Goal: Communication & Community: Answer question/provide support

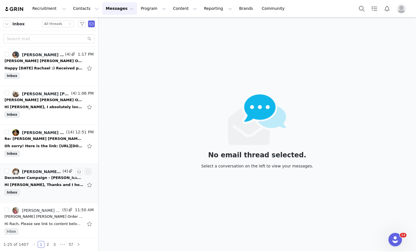
click at [27, 202] on li "Lorna Jane Ambassador, Oliwia Seweryniak (4) 12:33 PM December Campaign - Lorna…" at bounding box center [49, 183] width 98 height 39
click at [32, 184] on div "Hi Rachael, Thanks and I hope you had a great weekend too! Yes I can’t believe …" at bounding box center [44, 185] width 79 height 6
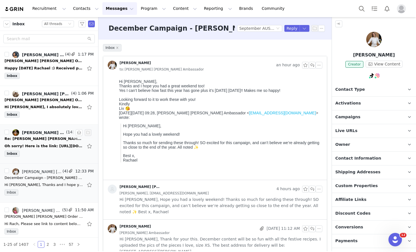
click at [35, 146] on div "Oh sorry! Here is the link: https://www.dropbox.com/scl/fo/ccjw0f2pdg5log2su1ql…" at bounding box center [44, 147] width 79 height 6
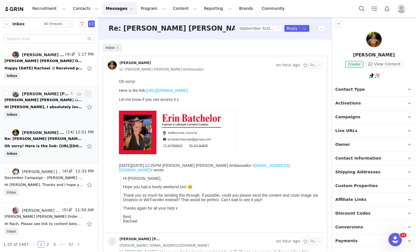
click at [34, 112] on div "Inbox" at bounding box center [49, 116] width 89 height 8
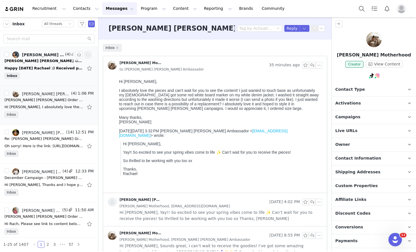
click at [34, 69] on div "Happy Monday Rachael :) Received parcel on Saturday, thank you :) - Upon orderi…" at bounding box center [44, 69] width 79 height 6
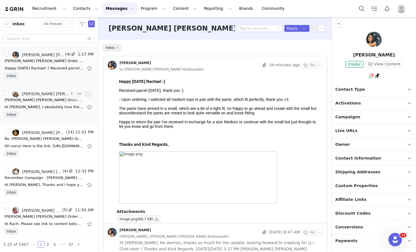
click at [36, 93] on div "Lorna Jane Ambassador, Hannah Redden" at bounding box center [46, 94] width 48 height 5
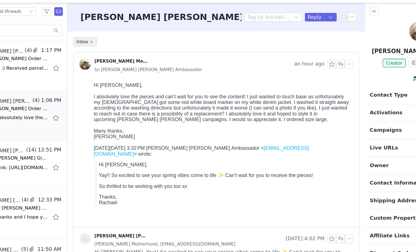
scroll to position [5, 0]
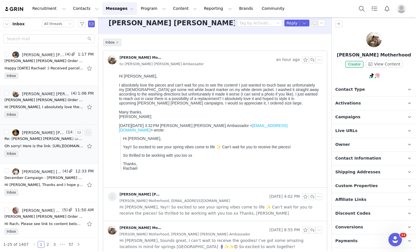
click at [48, 152] on div "Inbox" at bounding box center [49, 155] width 89 height 8
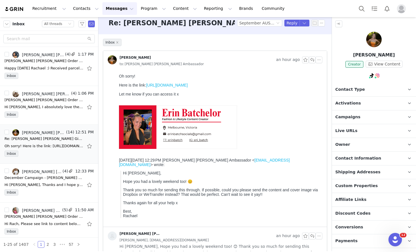
scroll to position [0, 0]
click at [168, 88] on link "https://www.dropbox.com/scl/fo/ccjw0f2pdg5log2su1qln/APvHrqmpYu49i8l7bPRUesE?rl…" at bounding box center [167, 85] width 42 height 5
click at [375, 89] on link "@eri_batch" at bounding box center [372, 88] width 22 height 5
drag, startPoint x: 184, startPoint y: 102, endPoint x: 115, endPoint y: 71, distance: 75.6
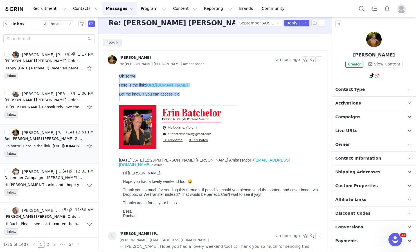
click at [117, 72] on html "Oh sorry! Here is the link: https://www.dropbox.com/scl/fo/ccjw0f2pdg5log2su1ql…" at bounding box center [220, 149] width 206 height 155
click at [309, 61] on button "button" at bounding box center [312, 60] width 7 height 7
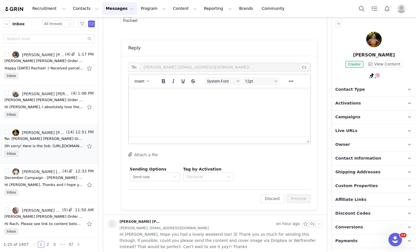
scroll to position [0, 0]
click at [253, 146] on div "To: Erin Batchelor (erinbatchsocials@gmail.com) Cc Cc: Insert System Font 12pt …" at bounding box center [219, 123] width 183 height 120
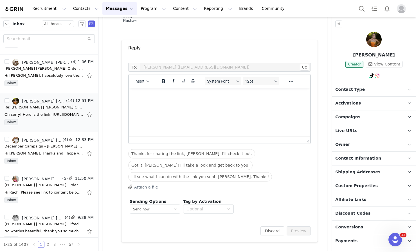
scroll to position [34, 0]
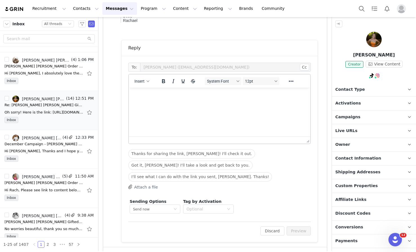
click at [206, 103] on html at bounding box center [220, 95] width 182 height 15
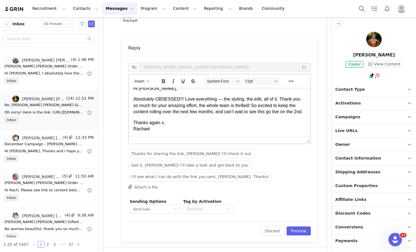
scroll to position [0, 0]
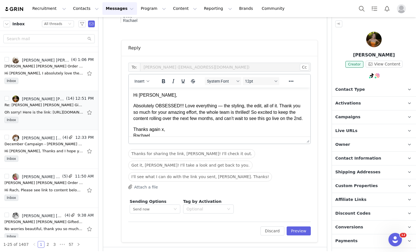
click at [222, 106] on p "Absolutely OBSESSED!!! Love everything — the styling, the edit, all of it. Than…" at bounding box center [219, 112] width 173 height 19
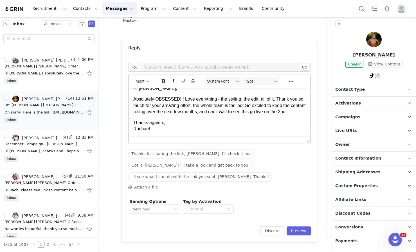
scroll to position [13, 0]
drag, startPoint x: 260, startPoint y: 99, endPoint x: 208, endPoint y: 99, distance: 52.6
click at [208, 99] on p "Absolutely OBSESSED!!! Love everything - the styling, the edit, all of it. Than…" at bounding box center [219, 105] width 173 height 19
click at [240, 122] on p "Thanks again x, Rachael" at bounding box center [219, 126] width 173 height 13
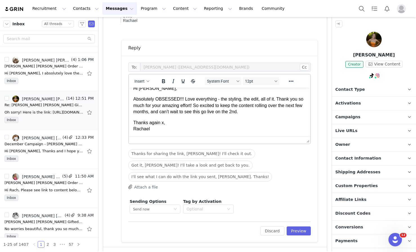
click at [210, 105] on p "Absolutely OBSESSED!!! Love everything - the styling, the edit, all of it. Than…" at bounding box center [219, 105] width 173 height 19
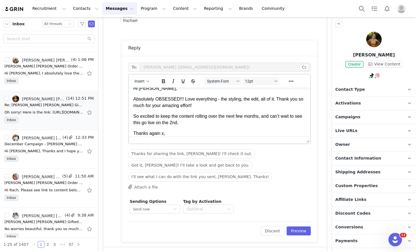
scroll to position [13, 0]
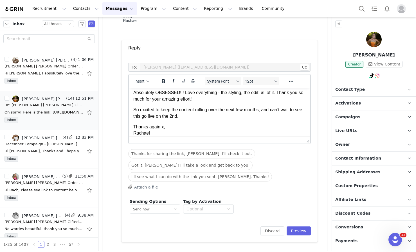
click at [227, 117] on p "So excited to keep the content rolling over the next few months, and can’t wait…" at bounding box center [219, 113] width 173 height 13
click at [242, 109] on p "So excited to keep the content rolling over the next few months, and can’t wait…" at bounding box center [219, 113] width 173 height 13
click at [197, 119] on p "So excited to keep the content rolling over the next months, and can’t wait to …" at bounding box center [219, 113] width 173 height 13
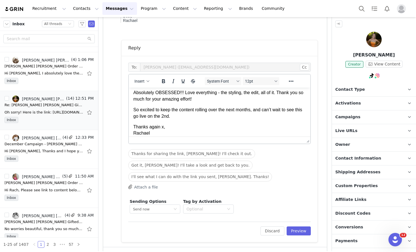
scroll to position [18, 0]
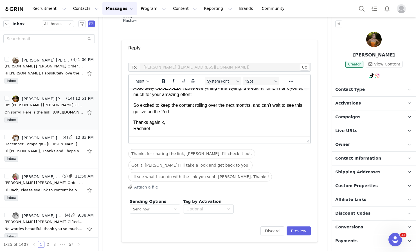
click at [162, 129] on p "Thanks again x, Rachael" at bounding box center [219, 126] width 173 height 13
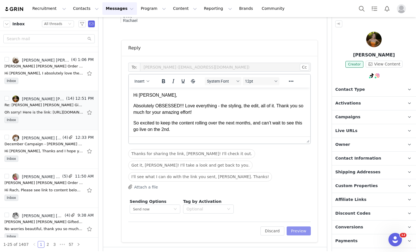
click at [294, 231] on button "Preview" at bounding box center [299, 231] width 24 height 9
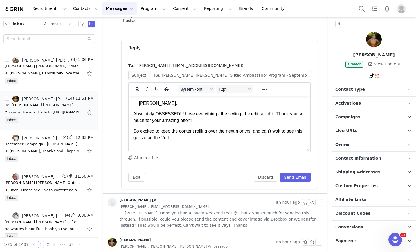
click at [236, 120] on p "Absolutely OBSESSED!!! Love everything - the styling, the edit, all of it. Than…" at bounding box center [219, 117] width 173 height 13
click at [294, 179] on button "Send Email" at bounding box center [295, 177] width 31 height 9
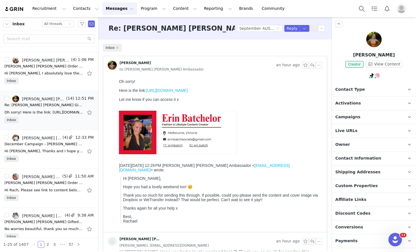
click at [208, 79] on div "Oh sorry!" at bounding box center [219, 81] width 201 height 5
click at [47, 149] on div "Hi Rachael, Thanks and I hope you had a great weekend too! Yes I can’t believe …" at bounding box center [44, 152] width 79 height 6
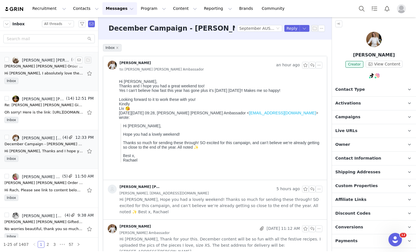
click at [23, 80] on div "Inbox" at bounding box center [49, 82] width 89 height 8
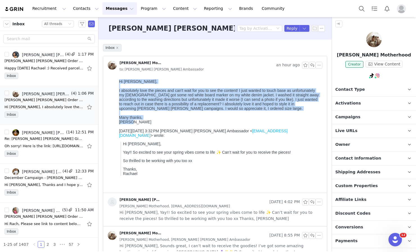
drag, startPoint x: 137, startPoint y: 124, endPoint x: 114, endPoint y: 82, distance: 47.9
click at [117, 82] on html "Hi Rachael, I absolutely love the pieces and can't wait for you to see the cont…" at bounding box center [220, 135] width 206 height 116
copy div "Hi Rachael, I absolutely love the pieces and can't wait for you to see the cont…"
click at [286, 101] on div "I absolutely love the pieces and can't wait for you to see the content! I just …" at bounding box center [219, 99] width 201 height 23
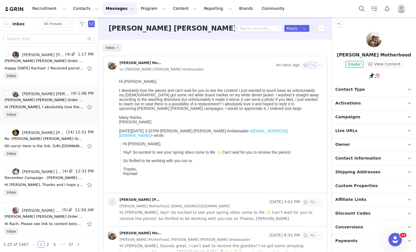
click at [309, 64] on button "button" at bounding box center [312, 65] width 7 height 7
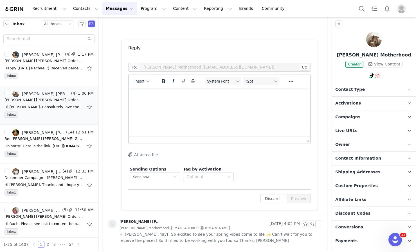
click at [220, 103] on html at bounding box center [220, 95] width 182 height 15
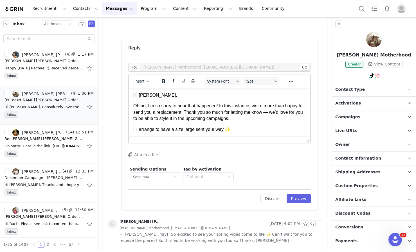
click at [242, 108] on p "Oh no, I’m so sorry to hear that happened! In this instance, we’re more than ha…" at bounding box center [219, 112] width 173 height 19
click at [138, 118] on p "Oh no, I’m so sorry to hear that happened! In this once occasion, we’re more th…" at bounding box center [219, 112] width 173 height 19
click at [276, 120] on p "Oh no, I’m so sorry to hear that happened! In this once occasion, we’re more th…" at bounding box center [219, 112] width 173 height 19
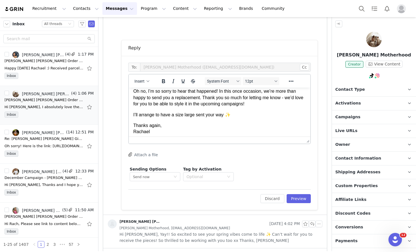
scroll to position [18, 0]
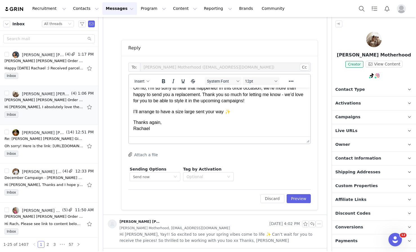
click at [227, 112] on p "I’ll arrange to have a size large sent your way ✨" at bounding box center [219, 112] width 173 height 6
click at [160, 120] on p "Thanks again, Rachael" at bounding box center [219, 126] width 173 height 13
click at [160, 122] on p "Thanks again, Rachael" at bounding box center [219, 126] width 173 height 13
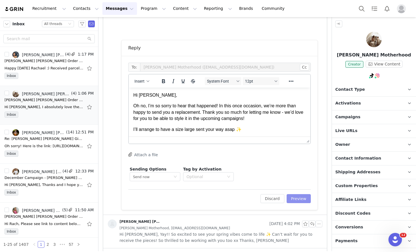
click at [292, 197] on button "Preview" at bounding box center [299, 199] width 24 height 9
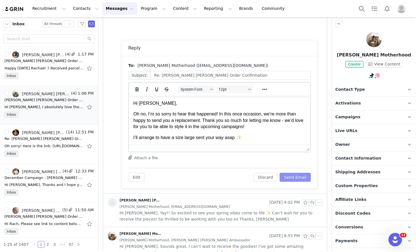
click at [298, 174] on button "Send Email" at bounding box center [295, 177] width 31 height 9
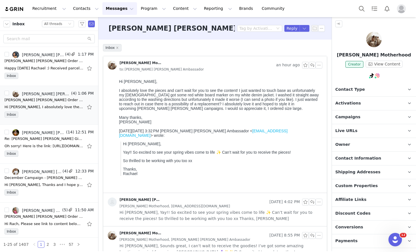
click at [370, 39] on img at bounding box center [374, 39] width 15 height 15
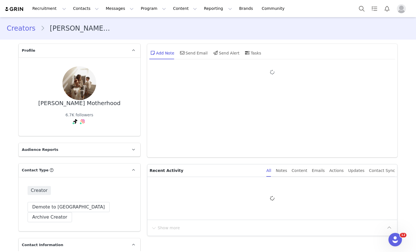
type input "+1 ([GEOGRAPHIC_DATA])"
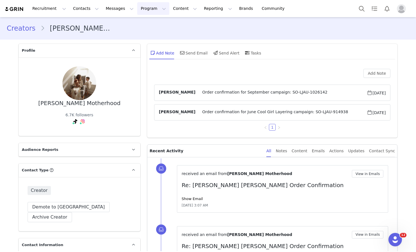
click at [148, 13] on button "Program Program" at bounding box center [153, 8] width 32 height 13
click at [151, 23] on p "Activations" at bounding box center [144, 25] width 22 height 6
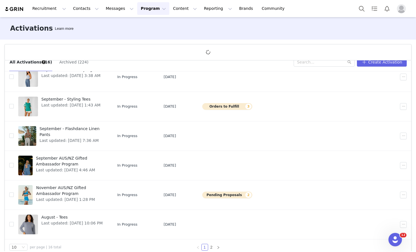
scroll to position [13, 0]
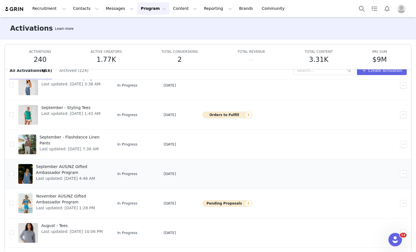
click at [70, 171] on span "September AUS/NZ Gifted Ambassador Program" at bounding box center [70, 170] width 69 height 12
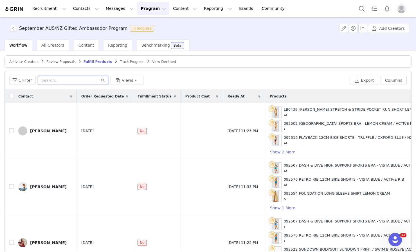
click at [52, 80] on input "text" at bounding box center [73, 80] width 70 height 9
type input "hannah"
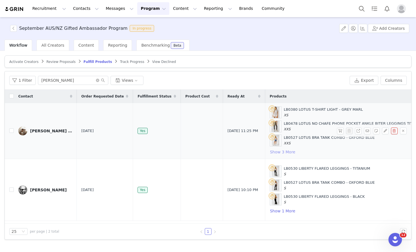
click at [276, 151] on button "Show 3 More" at bounding box center [283, 152] width 26 height 7
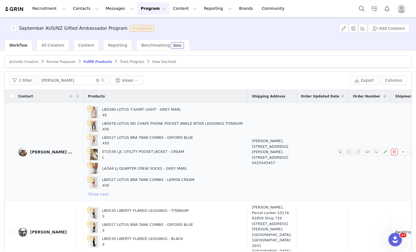
scroll to position [0, 181]
click at [103, 151] on div "072538 LJC UTILITY POCKET JACKET - CREAM L" at bounding box center [144, 154] width 82 height 11
copy div "072538"
click at [169, 153] on div "072538 LJC UTILITY POCKET JACKET - CREAM L" at bounding box center [144, 154] width 82 height 11
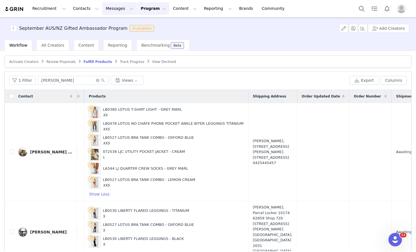
click at [112, 8] on button "Messages Messages" at bounding box center [119, 8] width 35 height 13
click at [113, 37] on div "Inbox" at bounding box center [119, 35] width 38 height 6
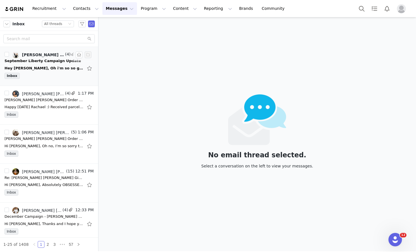
click at [31, 77] on div "Inbox" at bounding box center [49, 77] width 89 height 8
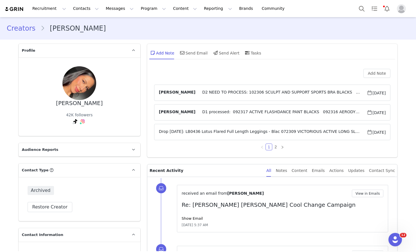
scroll to position [2, 0]
